Goal: Find specific page/section: Find specific page/section

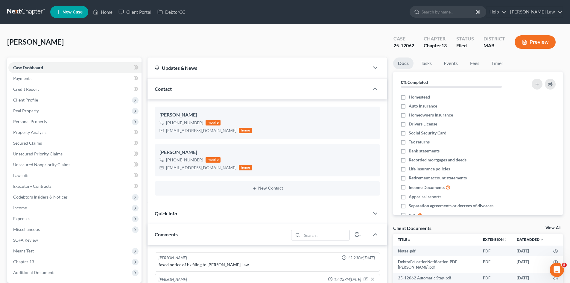
scroll to position [1225, 0]
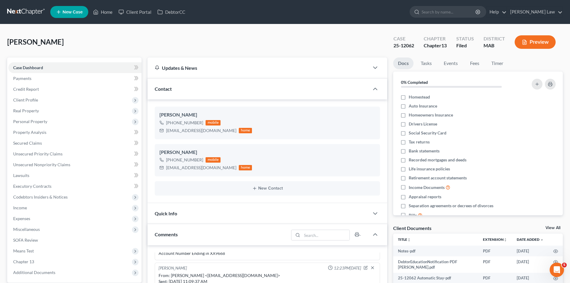
click at [22, 1] on nav "Home New Case Client Portal DebtorCC Benner Law mmanning@tbennerlaw.com My Acco…" at bounding box center [285, 12] width 570 height 24
click at [28, 9] on link at bounding box center [26, 12] width 38 height 11
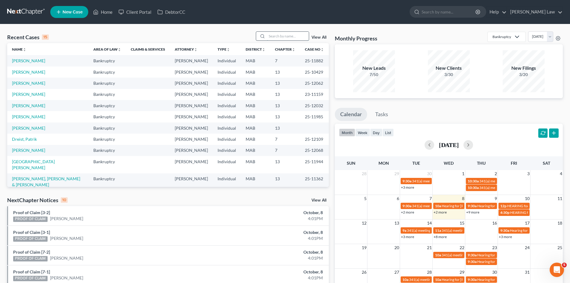
click at [274, 33] on input "search" at bounding box center [288, 36] width 42 height 9
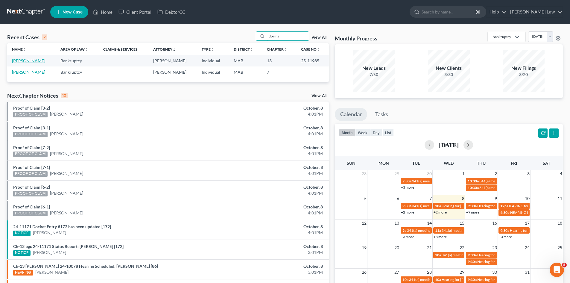
type input "dorma"
click at [32, 62] on link "[PERSON_NAME]" at bounding box center [28, 60] width 33 height 5
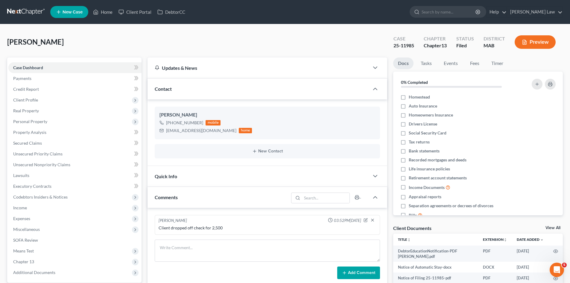
click at [555, 226] on link "View All" at bounding box center [552, 228] width 15 height 4
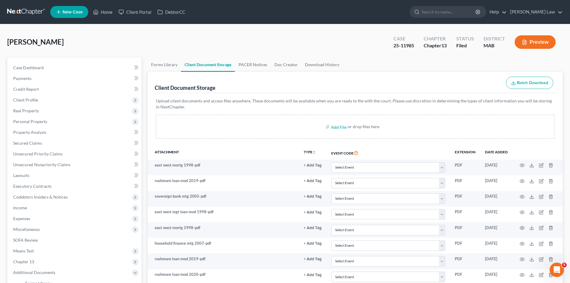
click at [38, 10] on link at bounding box center [26, 12] width 38 height 11
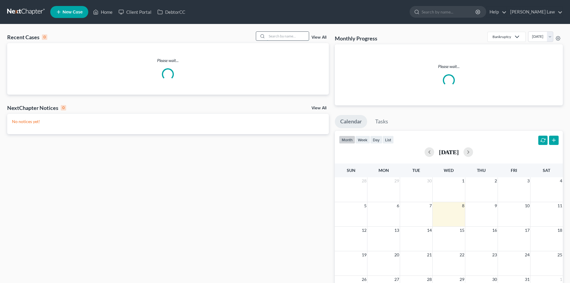
click at [292, 35] on input "search" at bounding box center [288, 36] width 42 height 9
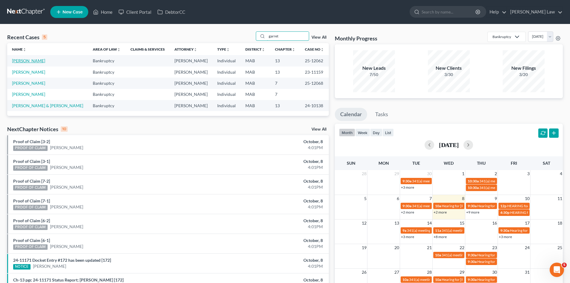
type input "garret"
click at [33, 63] on link "[PERSON_NAME]" at bounding box center [28, 60] width 33 height 5
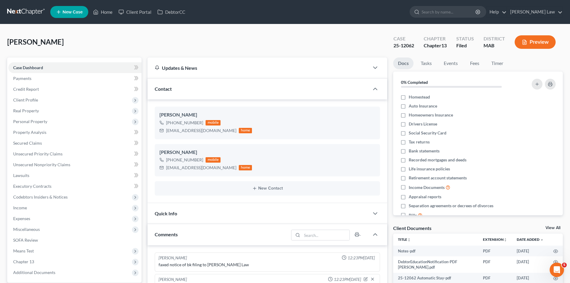
scroll to position [1225, 0]
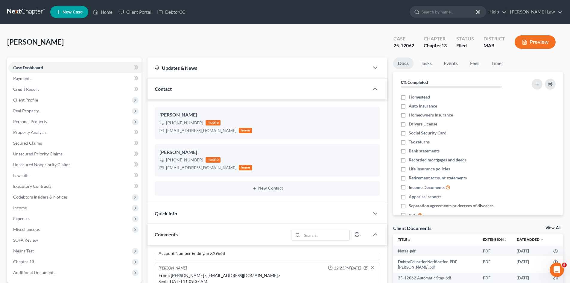
click at [401, 43] on div "25-12062" at bounding box center [403, 45] width 21 height 7
copy div "25-12062"
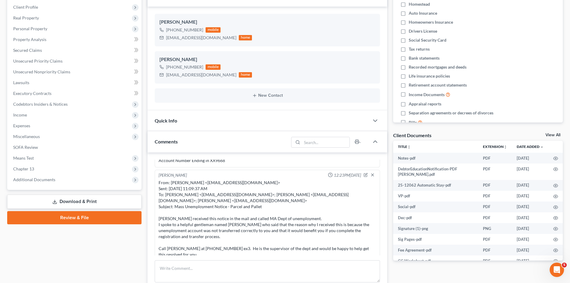
scroll to position [150, 0]
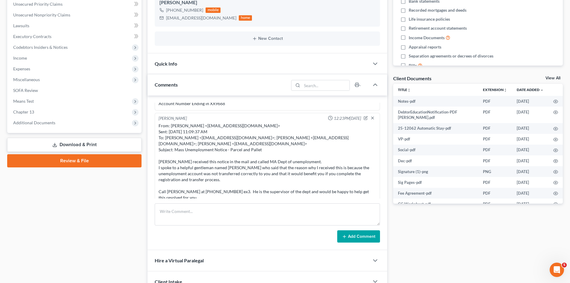
click at [41, 123] on span "Additional Documents" at bounding box center [34, 122] width 42 height 5
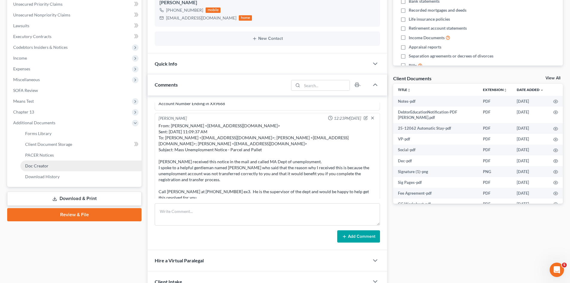
click at [45, 163] on span "Doc Creator" at bounding box center [36, 165] width 23 height 5
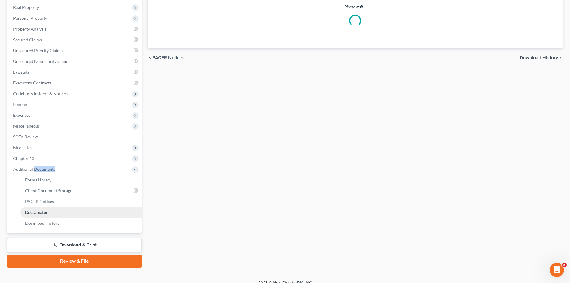
click at [45, 166] on span "Additional Documents" at bounding box center [34, 168] width 42 height 5
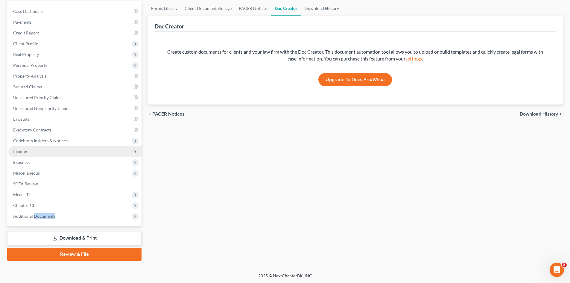
scroll to position [57, 0]
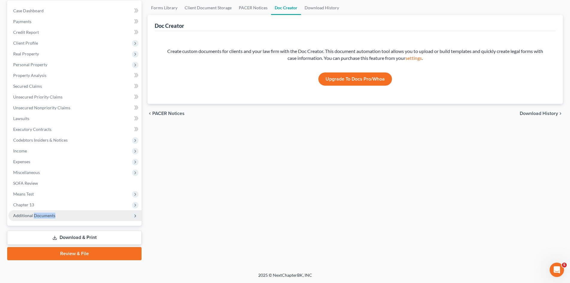
click at [48, 217] on span "Additional Documents" at bounding box center [34, 215] width 42 height 5
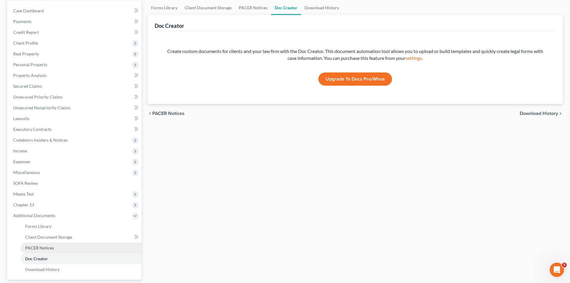
click at [60, 247] on link "PACER Notices" at bounding box center [80, 247] width 121 height 11
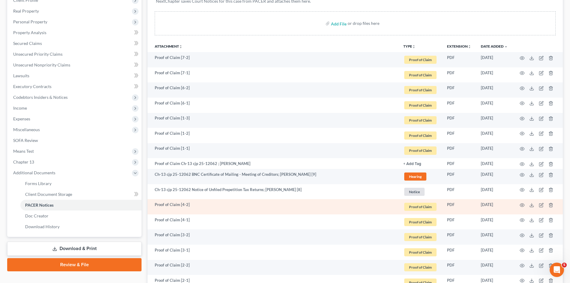
scroll to position [299, 0]
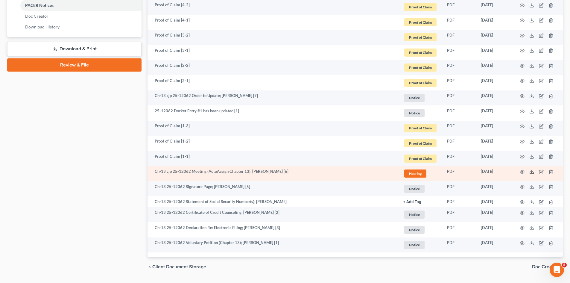
click at [532, 171] on icon at bounding box center [531, 171] width 5 height 5
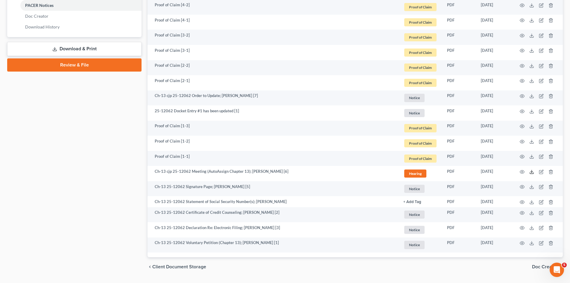
scroll to position [100, 0]
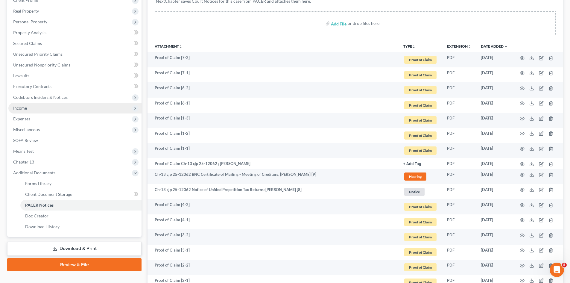
click at [25, 108] on span "Income" at bounding box center [20, 107] width 14 height 5
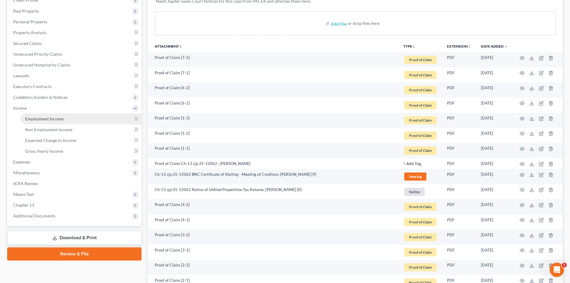
click at [30, 117] on span "Employment Income" at bounding box center [44, 118] width 38 height 5
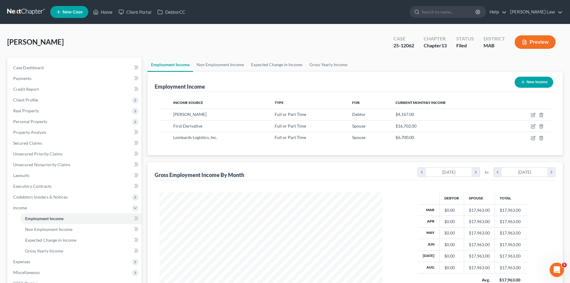
scroll to position [112, 235]
drag, startPoint x: 31, startPoint y: 102, endPoint x: 32, endPoint y: 105, distance: 3.7
click at [31, 102] on span "Client Profile" at bounding box center [25, 99] width 25 height 5
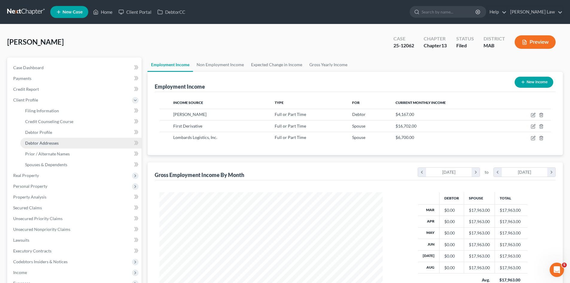
click at [43, 139] on link "Debtor Addresses" at bounding box center [80, 143] width 121 height 11
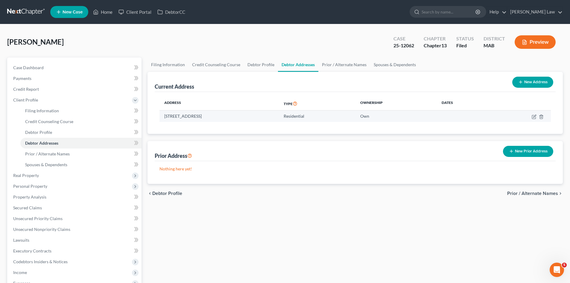
click at [176, 117] on td "30 Round Hill Road, Kingston, MA 02364" at bounding box center [218, 115] width 119 height 11
copy td "30 Round Hill Road, Kingston, MA 02364"
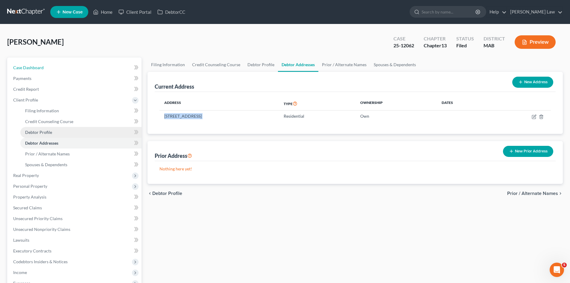
drag, startPoint x: 16, startPoint y: 66, endPoint x: 95, endPoint y: 131, distance: 102.2
click at [16, 66] on span "Case Dashboard" at bounding box center [28, 67] width 31 height 5
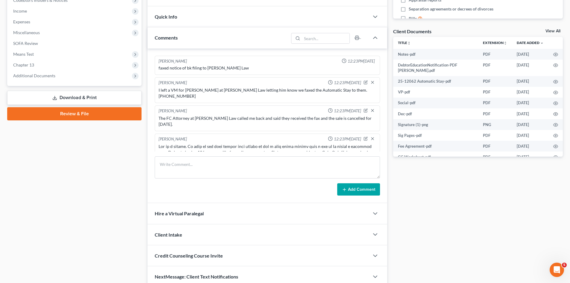
scroll to position [1225, 0]
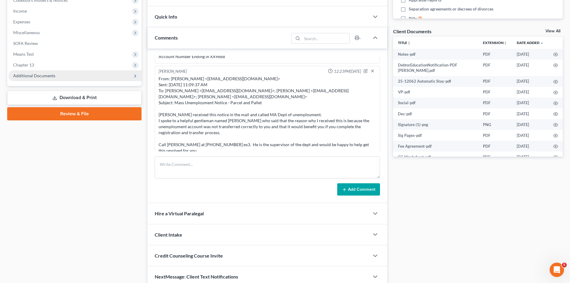
click at [47, 72] on span "Additional Documents" at bounding box center [74, 75] width 133 height 11
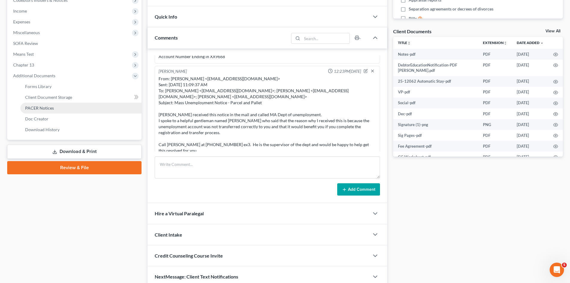
click at [53, 107] on span "PACER Notices" at bounding box center [39, 107] width 29 height 5
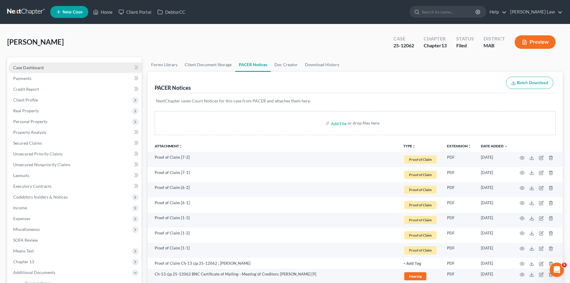
click at [76, 70] on link "Case Dashboard" at bounding box center [74, 67] width 133 height 11
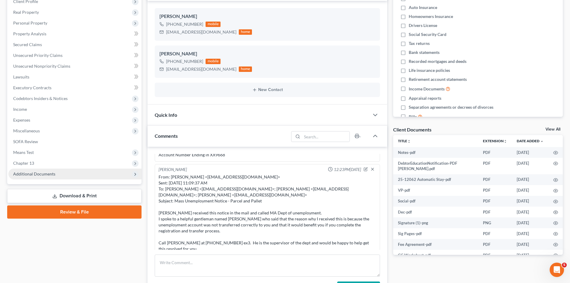
scroll to position [100, 0]
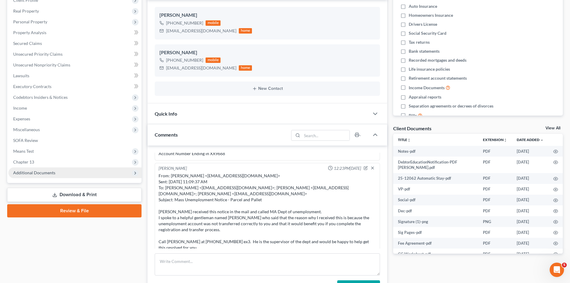
click at [59, 175] on span "Additional Documents" at bounding box center [74, 172] width 133 height 11
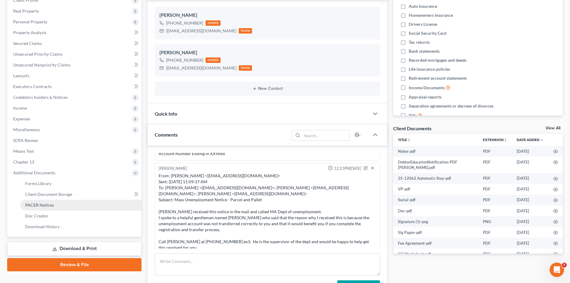
click at [52, 200] on link "PACER Notices" at bounding box center [80, 205] width 121 height 11
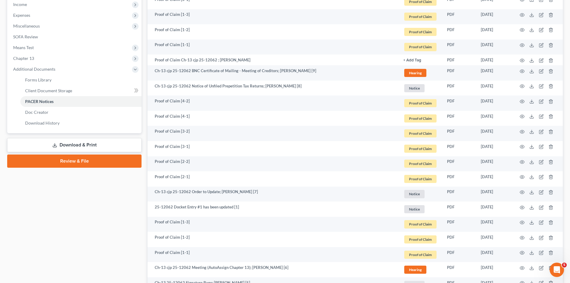
scroll to position [50, 0]
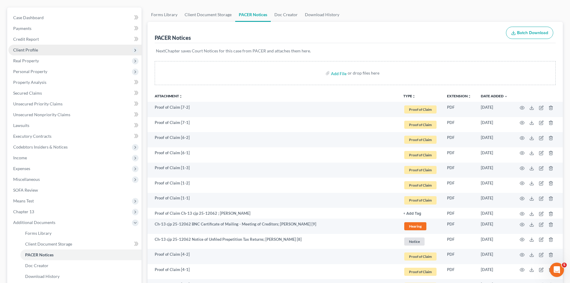
click at [27, 49] on span "Client Profile" at bounding box center [25, 49] width 25 height 5
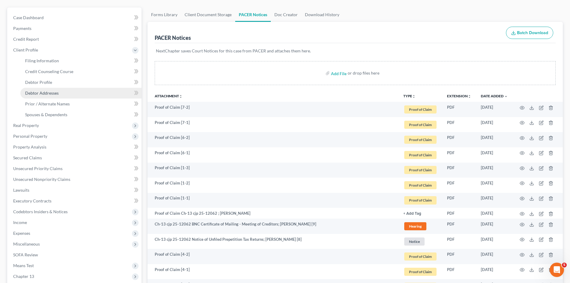
click at [44, 94] on span "Debtor Addresses" at bounding box center [41, 92] width 33 height 5
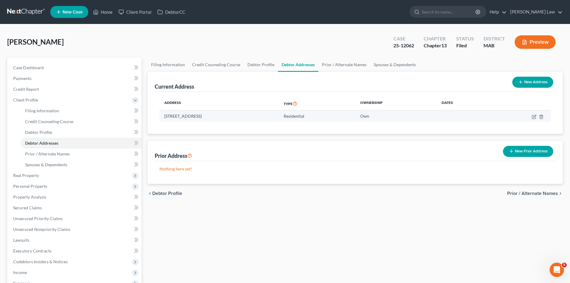
click at [227, 118] on td "30 Round Hill Road, Kingston, MA 02364" at bounding box center [218, 115] width 119 height 11
copy td "30 Round Hill Road, Kingston, MA 02364"
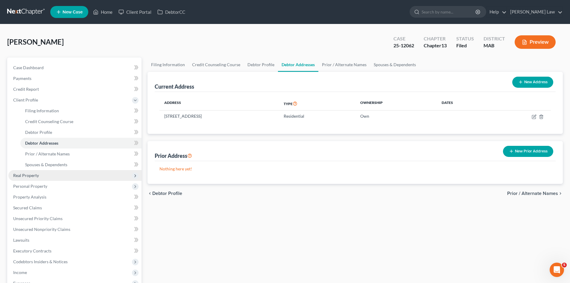
click at [47, 172] on span "Real Property" at bounding box center [74, 175] width 133 height 11
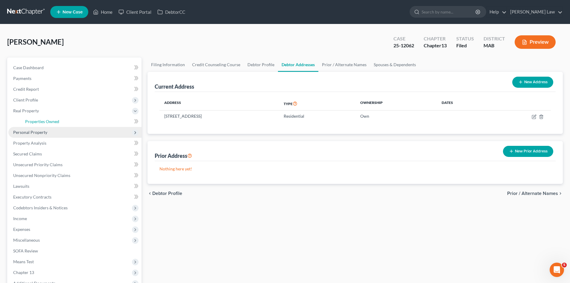
click at [35, 121] on span "Properties Owned" at bounding box center [42, 121] width 34 height 5
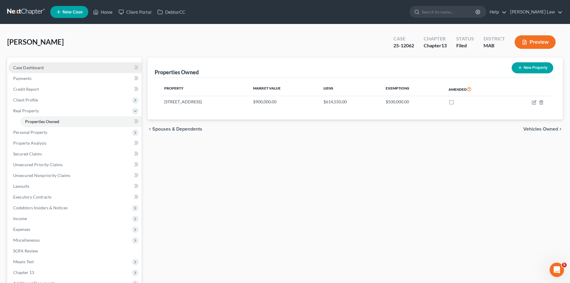
click at [28, 67] on span "Case Dashboard" at bounding box center [28, 67] width 31 height 5
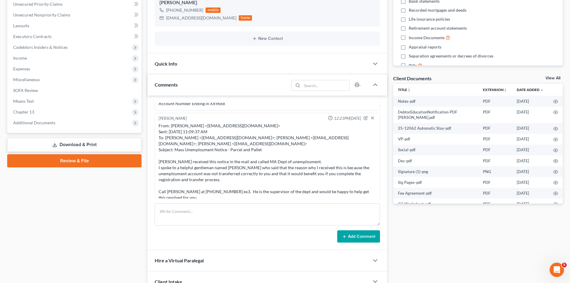
scroll to position [224, 0]
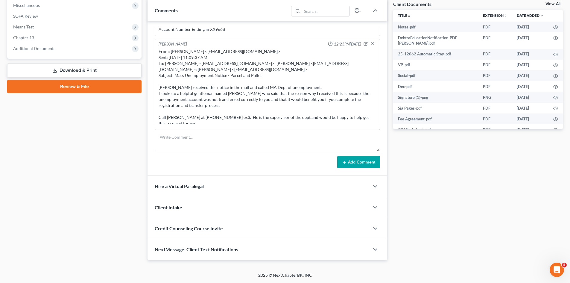
click at [368, 187] on div "Hire a Virtual Paralegal" at bounding box center [258, 186] width 222 height 21
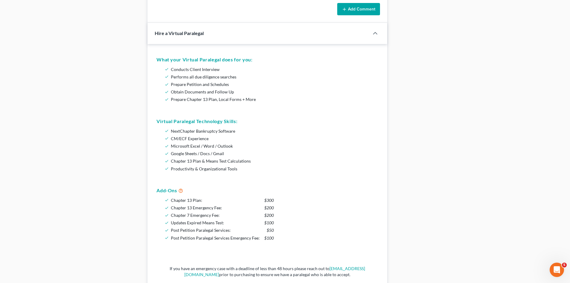
scroll to position [248, 0]
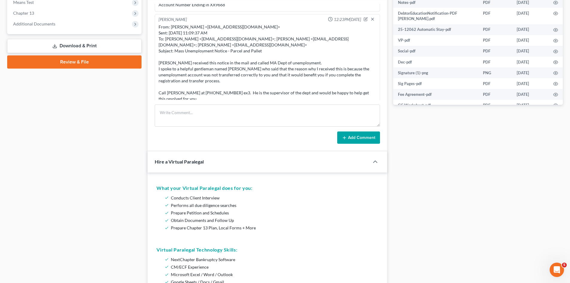
click at [243, 165] on div "Hire a Virtual Paralegal" at bounding box center [253, 161] width 213 height 21
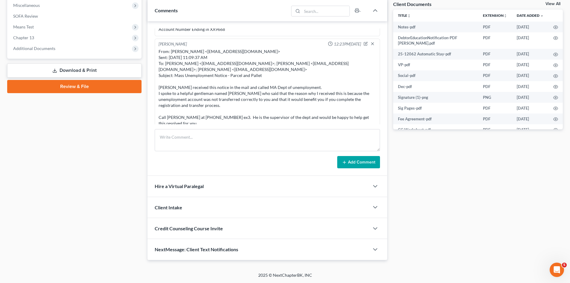
click at [301, 213] on div "Client Intake" at bounding box center [258, 207] width 222 height 21
